Goal: Task Accomplishment & Management: Complete application form

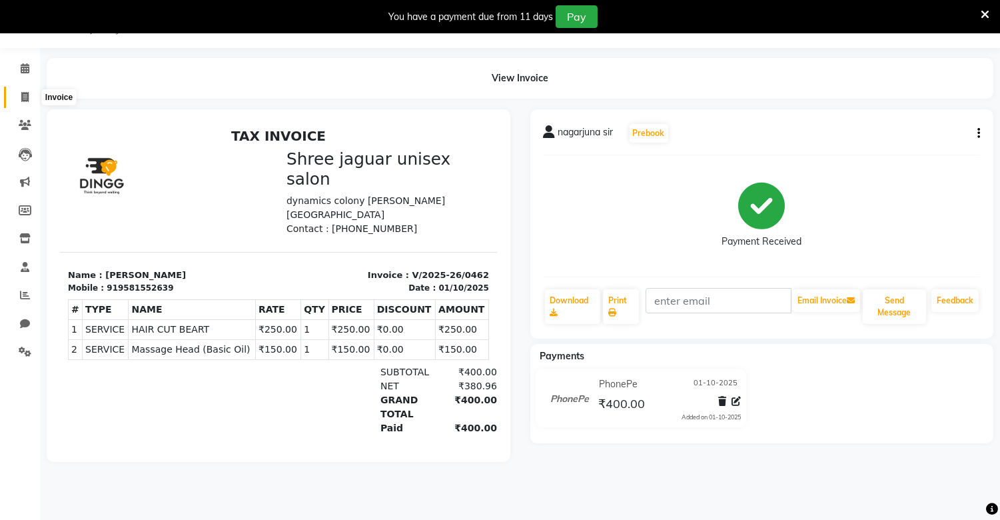
click at [21, 92] on icon at bounding box center [24, 97] width 7 height 10
select select "service"
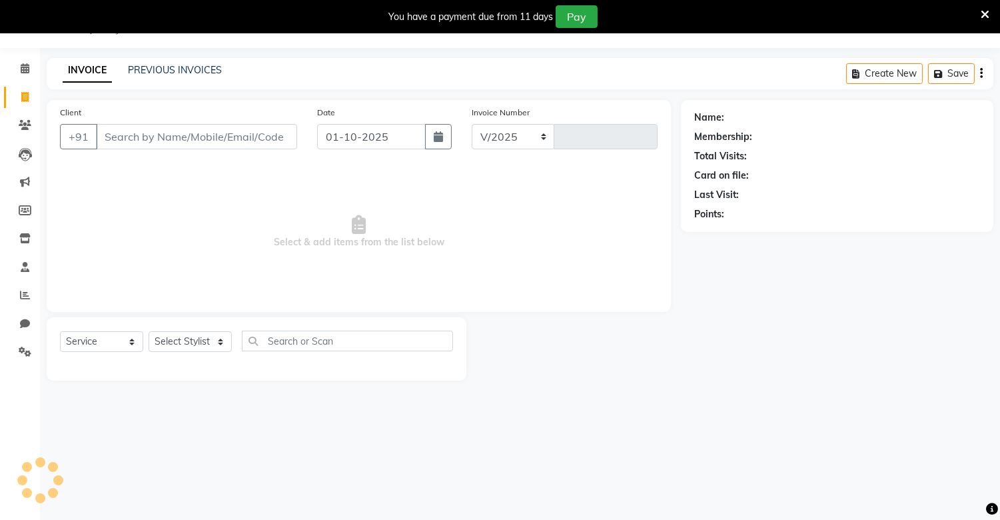
select select "8688"
type input "0463"
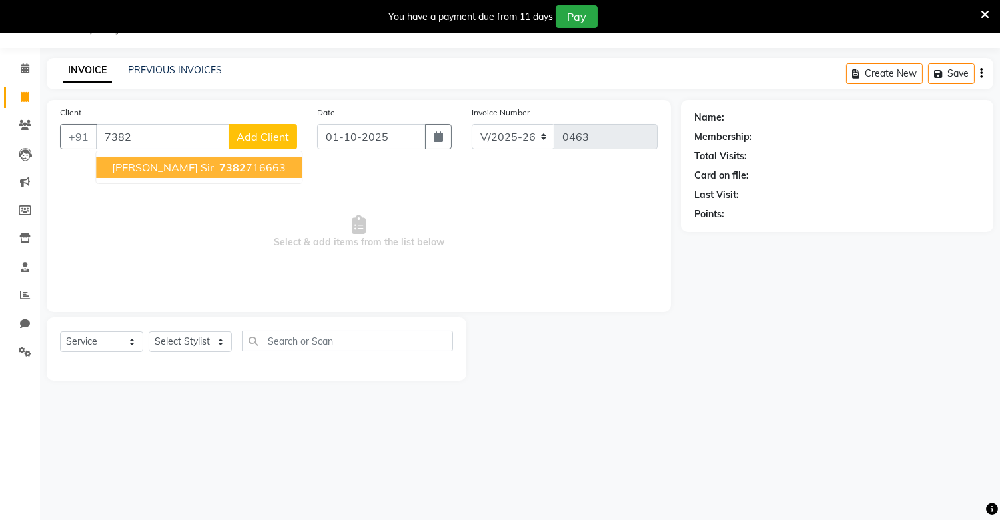
click at [219, 161] on span "7382" at bounding box center [232, 167] width 27 height 13
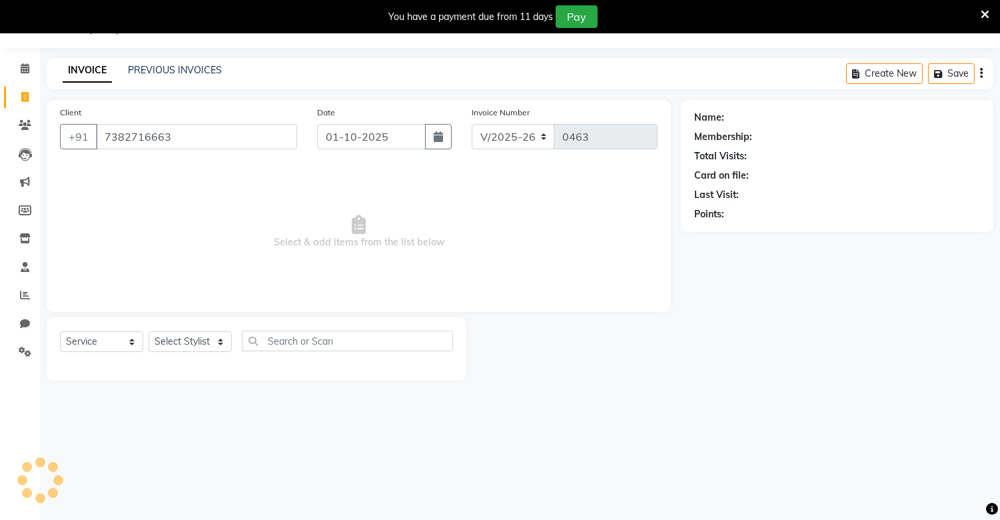
type input "7382716663"
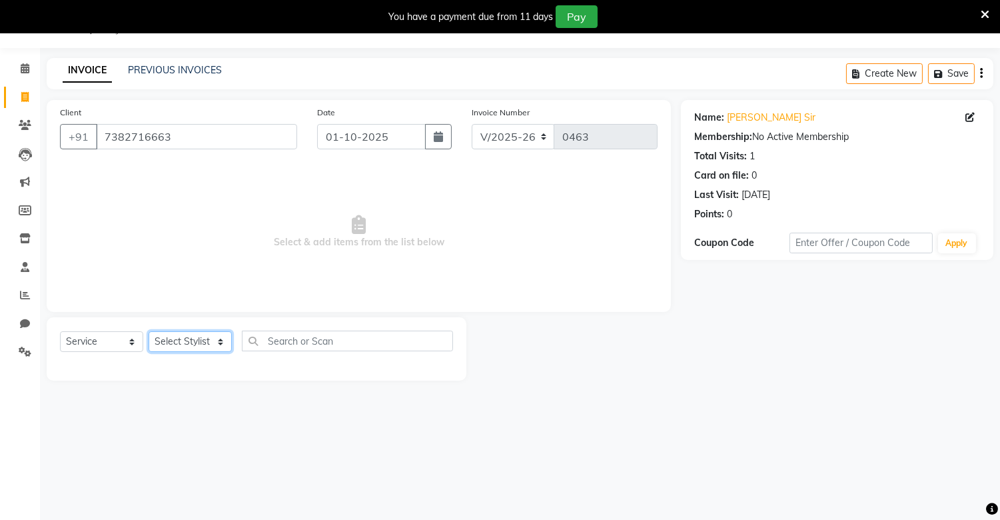
click at [198, 340] on select "Select Stylist [PERSON_NAME] [PERSON_NAME]" at bounding box center [190, 341] width 83 height 21
select select "88619"
click at [149, 332] on select "Select Stylist [PERSON_NAME] [PERSON_NAME]" at bounding box center [190, 341] width 83 height 21
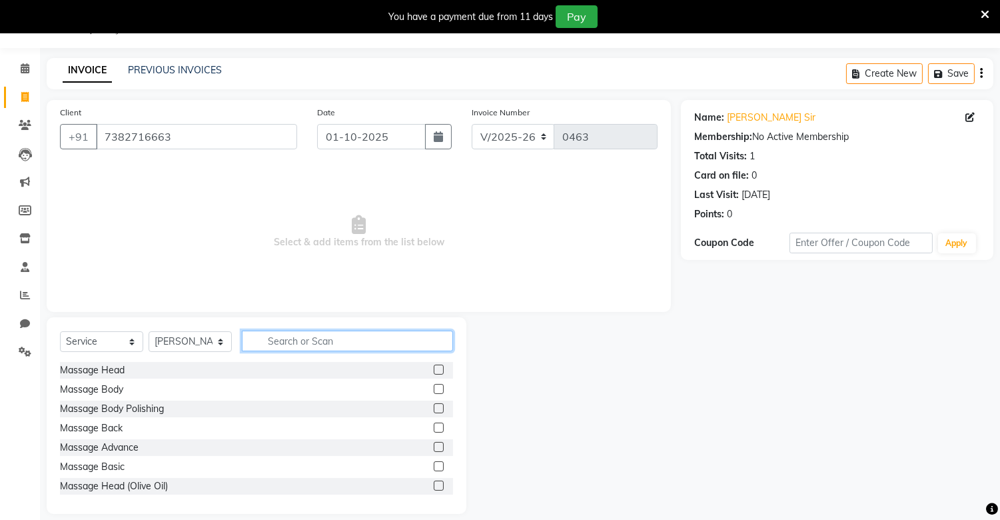
click at [334, 338] on input "text" at bounding box center [347, 341] width 211 height 21
type input "hai"
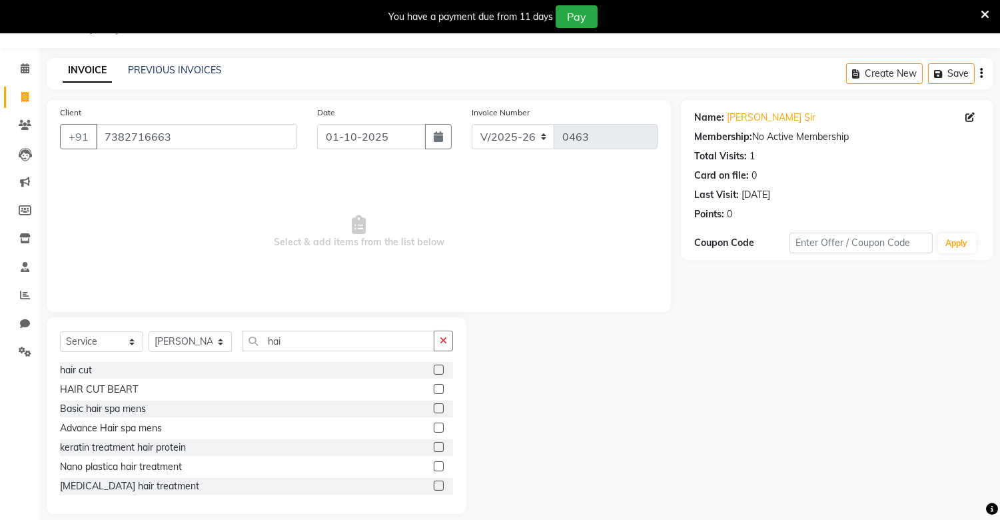
click at [434, 370] on label at bounding box center [439, 370] width 10 height 10
click at [434, 370] on input "checkbox" at bounding box center [438, 370] width 9 height 9
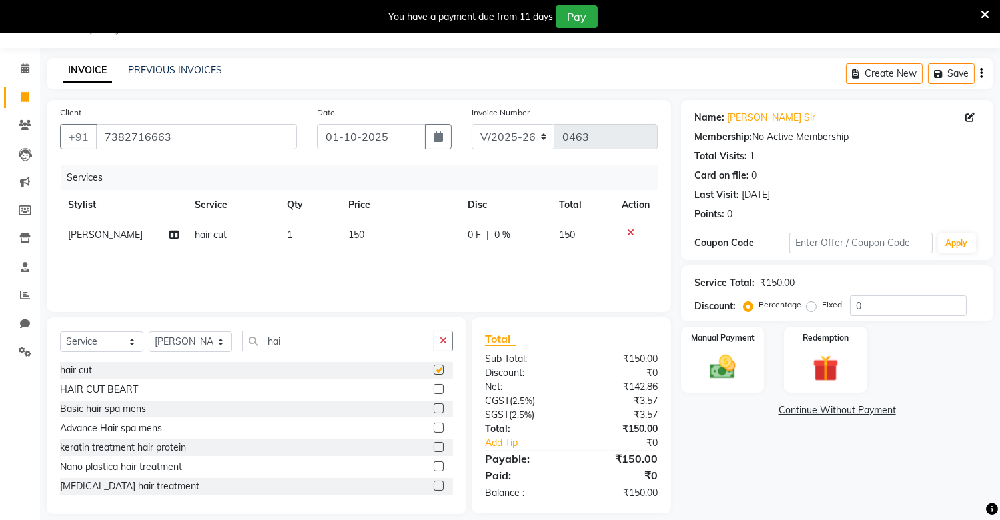
checkbox input "false"
click at [447, 340] on button "button" at bounding box center [443, 341] width 19 height 21
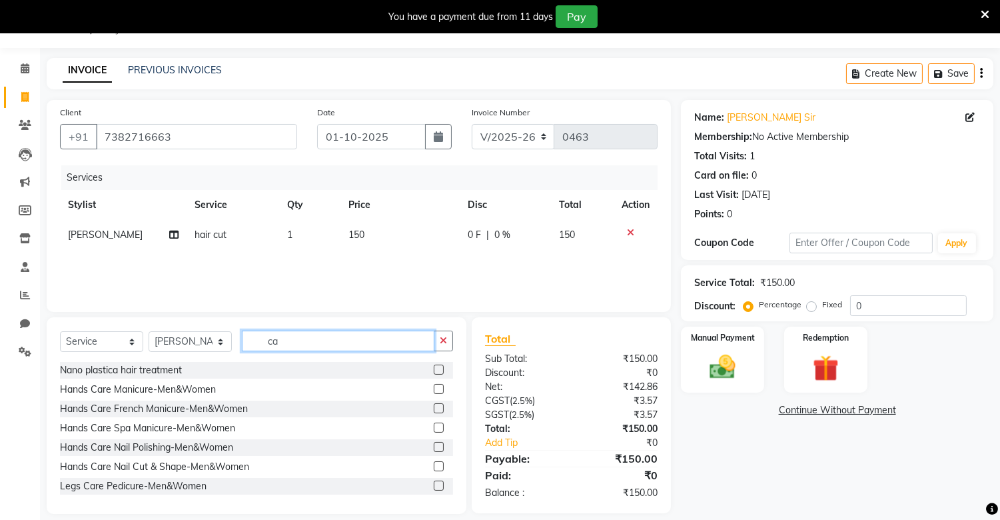
type input "c"
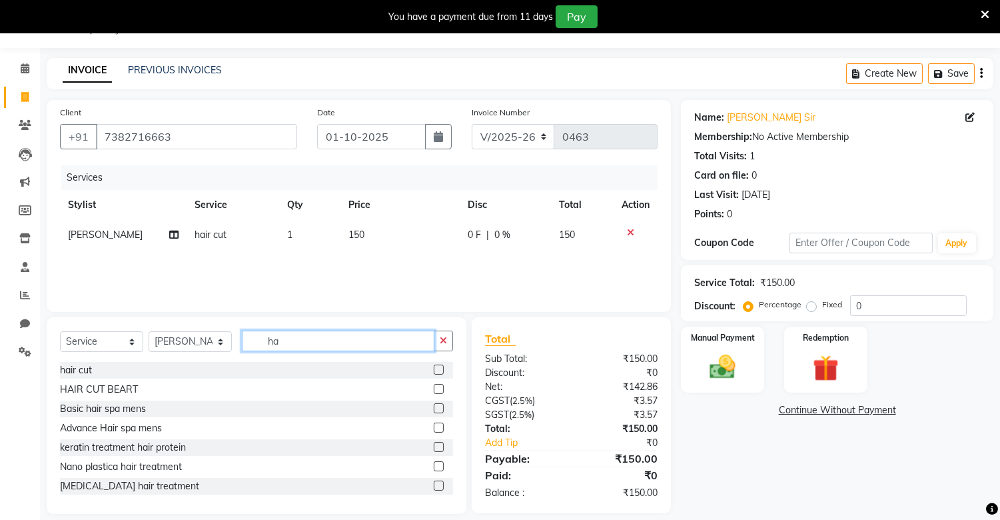
type input "h"
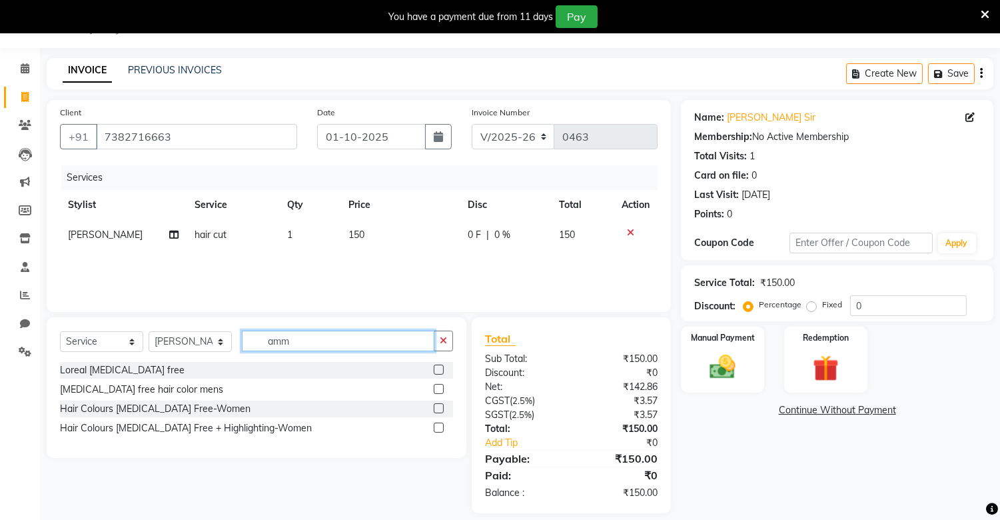
type input "amm"
click at [437, 367] on label at bounding box center [439, 370] width 10 height 10
click at [437, 367] on input "checkbox" at bounding box center [438, 370] width 9 height 9
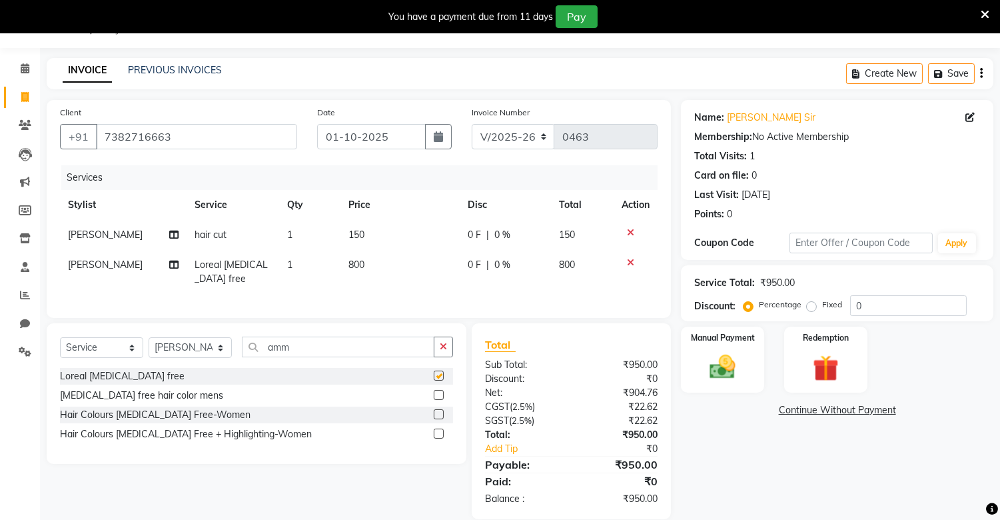
checkbox input "false"
click at [368, 263] on td "800" at bounding box center [400, 272] width 119 height 44
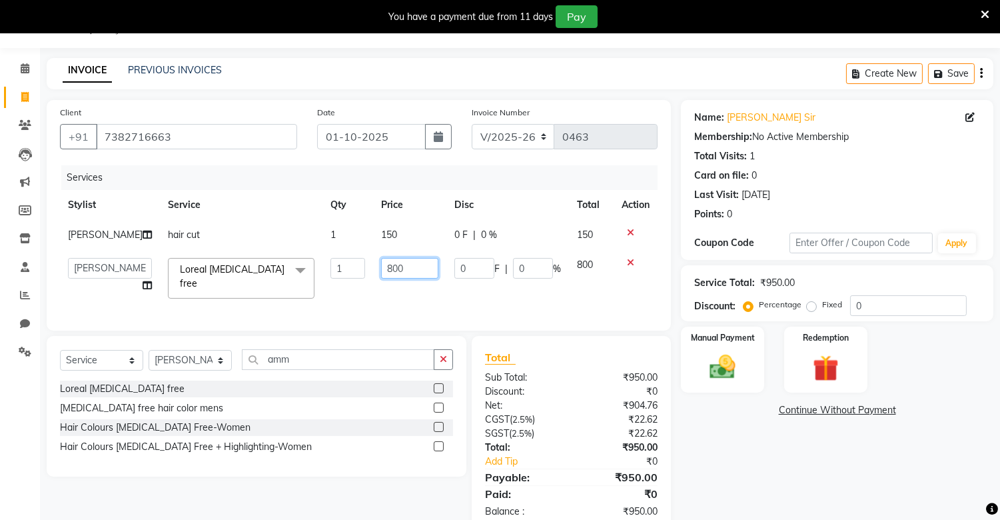
click at [400, 269] on input "800" at bounding box center [409, 268] width 57 height 21
type input "8"
type input "550"
click at [706, 372] on img at bounding box center [723, 367] width 44 height 31
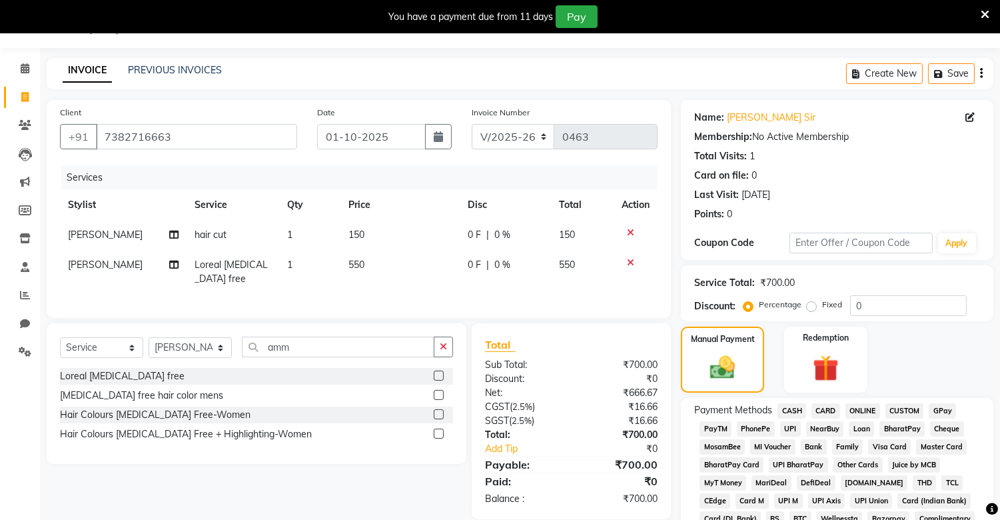
click at [754, 428] on span "PhonePe" at bounding box center [756, 428] width 38 height 15
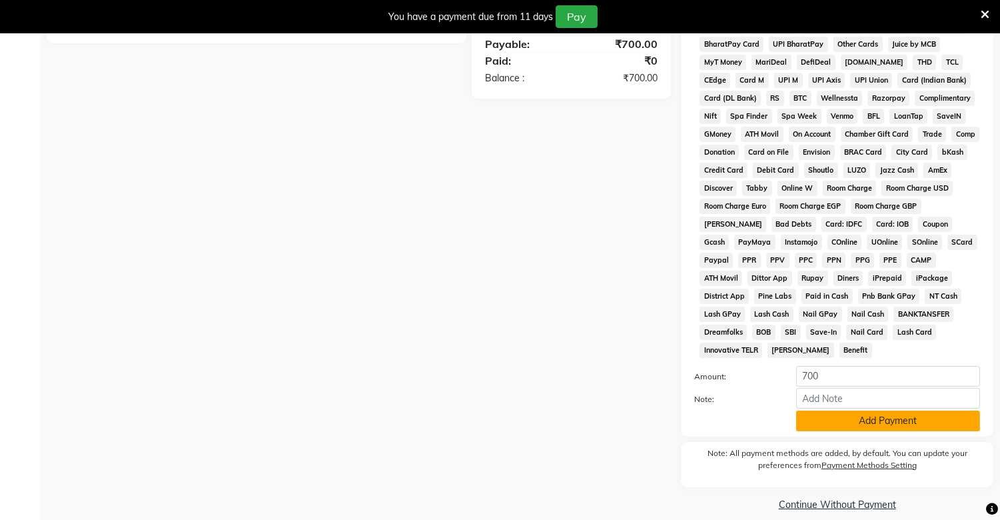
click at [804, 411] on button "Add Payment" at bounding box center [888, 421] width 184 height 21
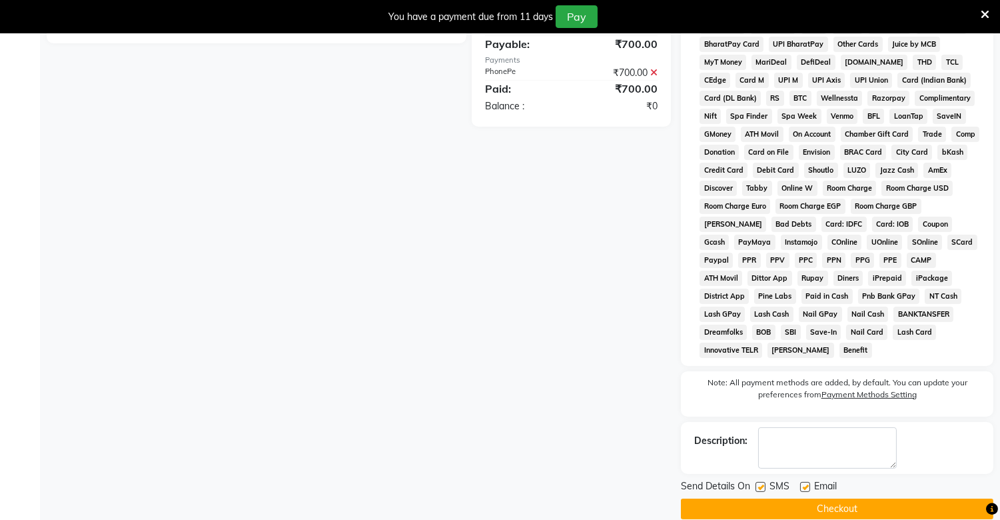
click at [786, 499] on button "Checkout" at bounding box center [837, 509] width 313 height 21
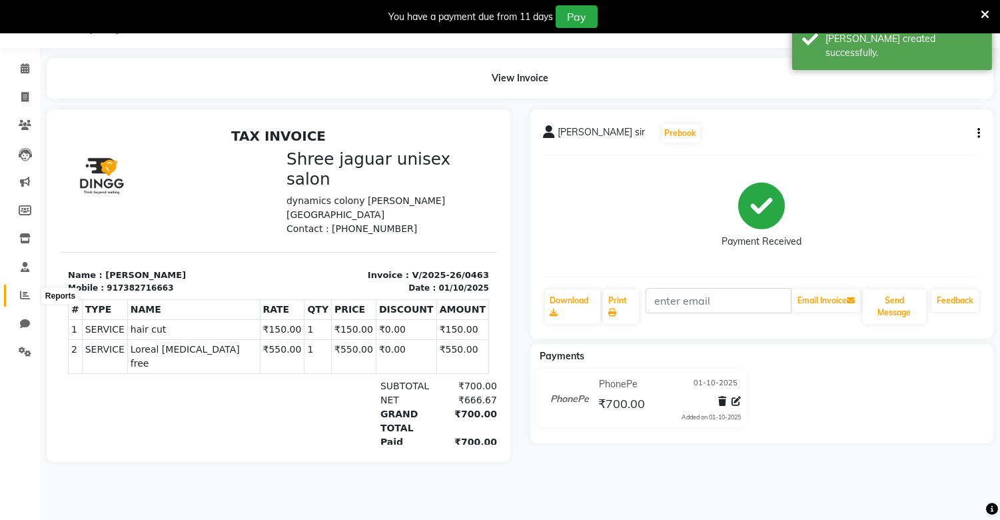
click at [23, 295] on icon at bounding box center [25, 295] width 10 height 10
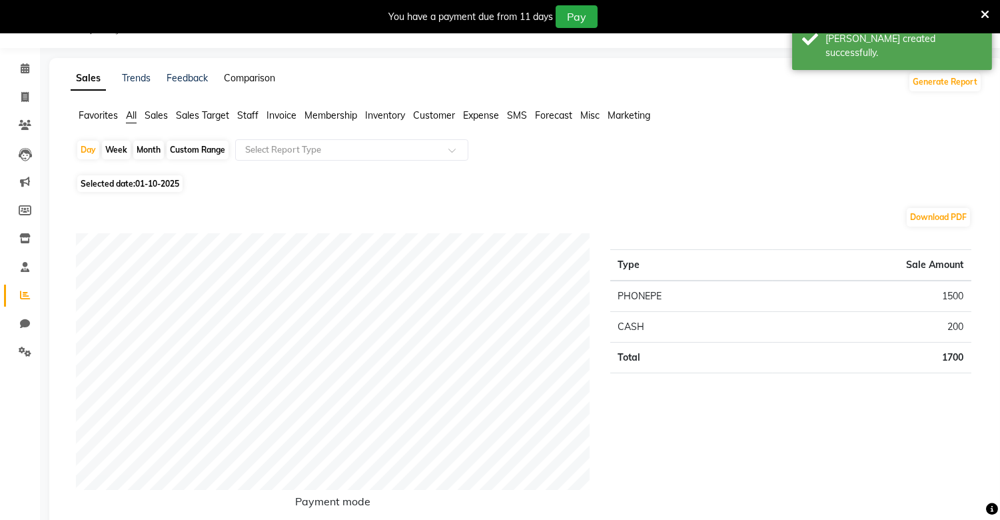
click at [237, 76] on link "Comparison" at bounding box center [249, 78] width 51 height 12
select select "single_date"
select select "single_date_dash"
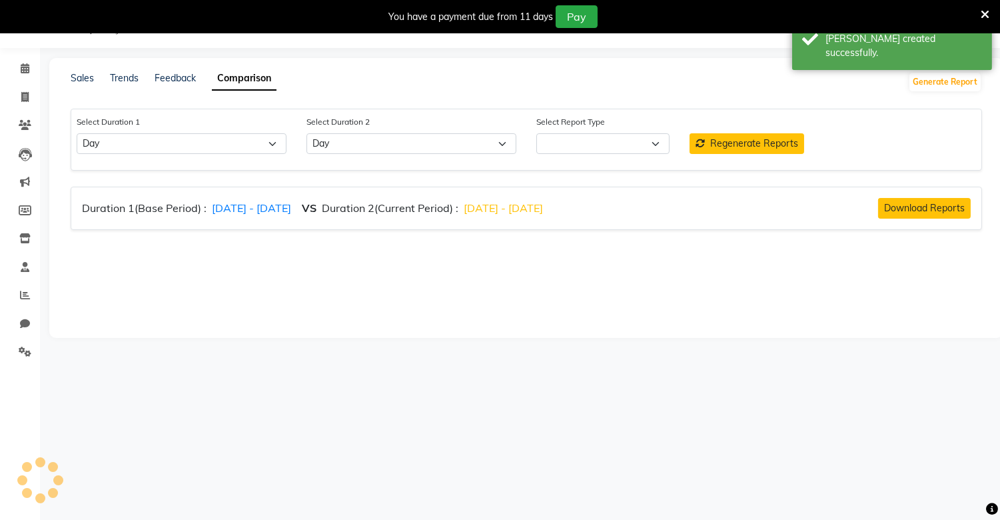
select select "comparison_report"
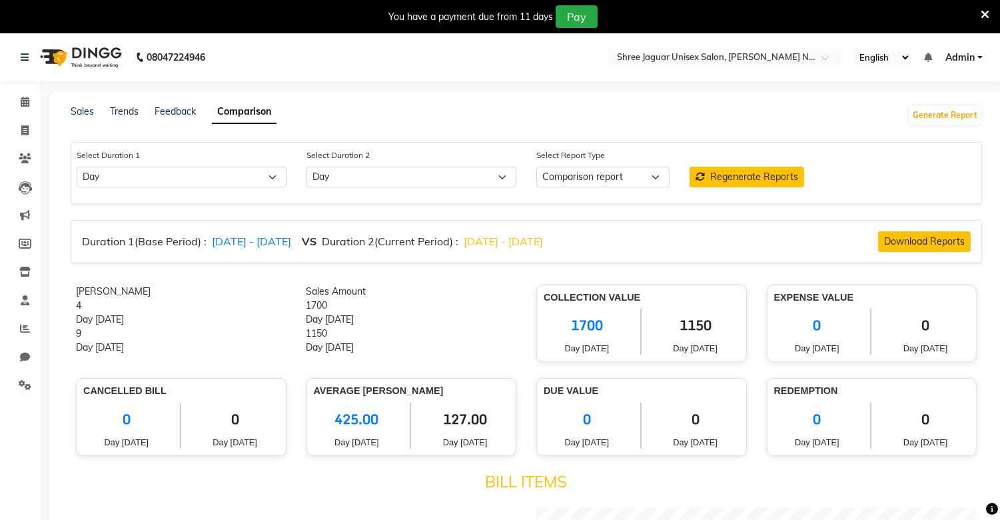
click at [24, 134] on icon at bounding box center [24, 130] width 7 height 10
select select "service"
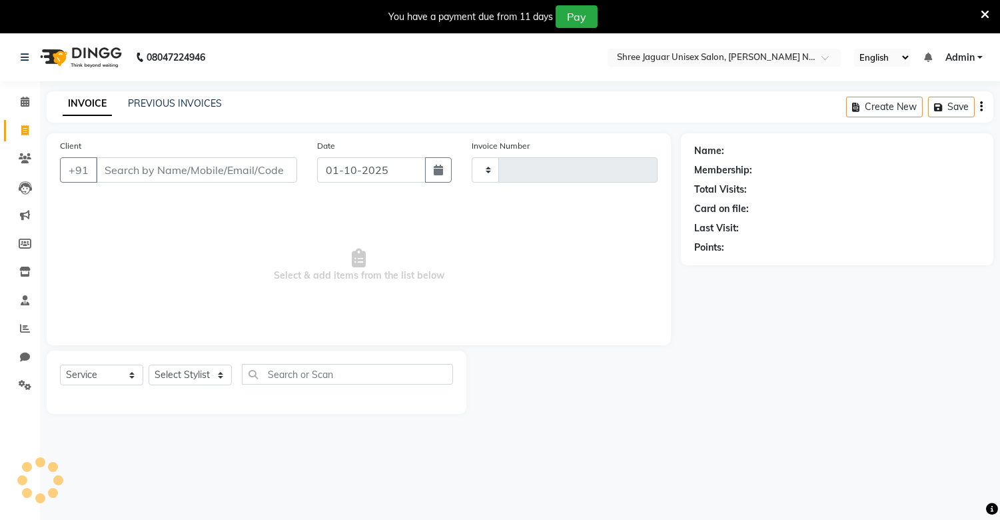
scroll to position [33, 0]
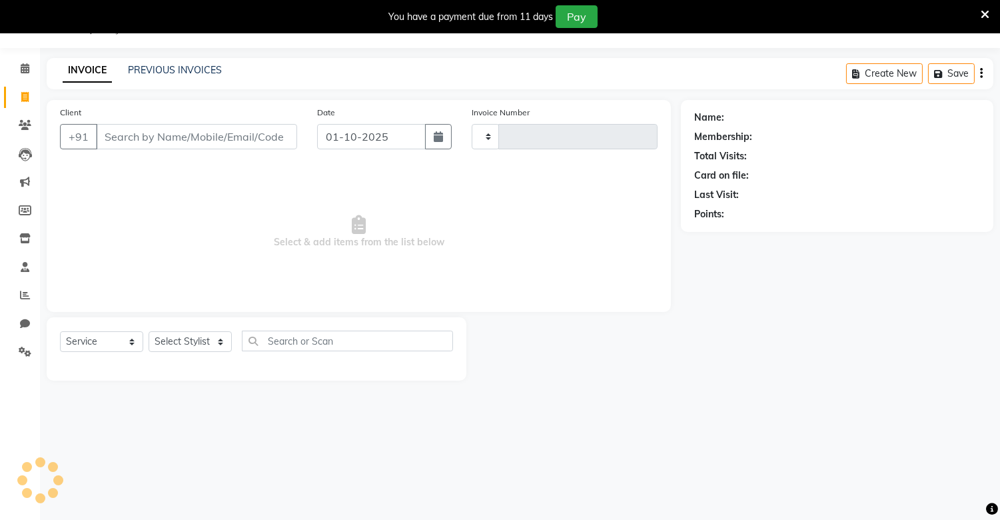
type input "0464"
select select "8688"
